Goal: Book appointment/travel/reservation

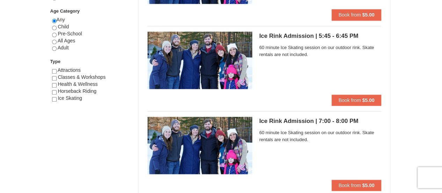
scroll to position [315, 0]
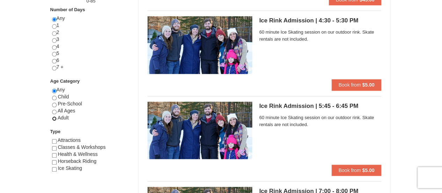
click at [55, 118] on input "radio" at bounding box center [54, 118] width 5 height 5
radio input "true"
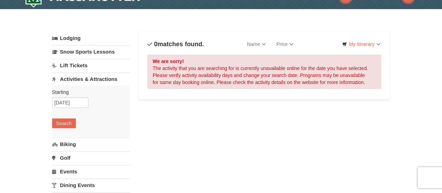
scroll to position [0, 0]
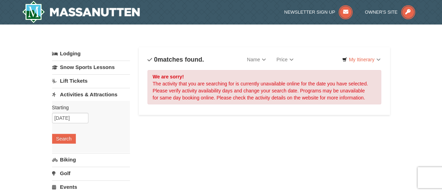
click at [97, 95] on link "Activities & Attractions" at bounding box center [91, 94] width 78 height 13
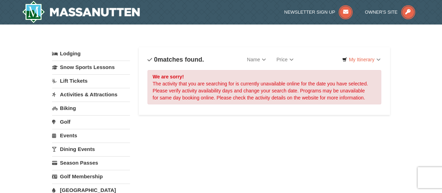
click at [71, 133] on link "Events" at bounding box center [91, 135] width 78 height 13
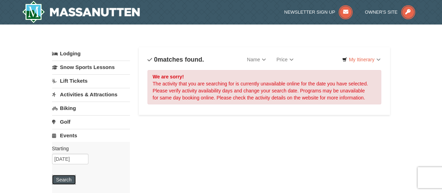
click at [68, 178] on button "Search" at bounding box center [64, 179] width 24 height 10
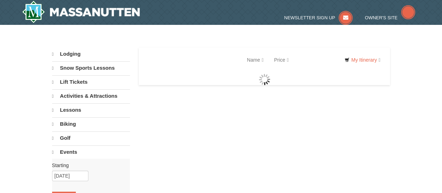
select select "10"
